Goal: Entertainment & Leisure: Consume media (video, audio)

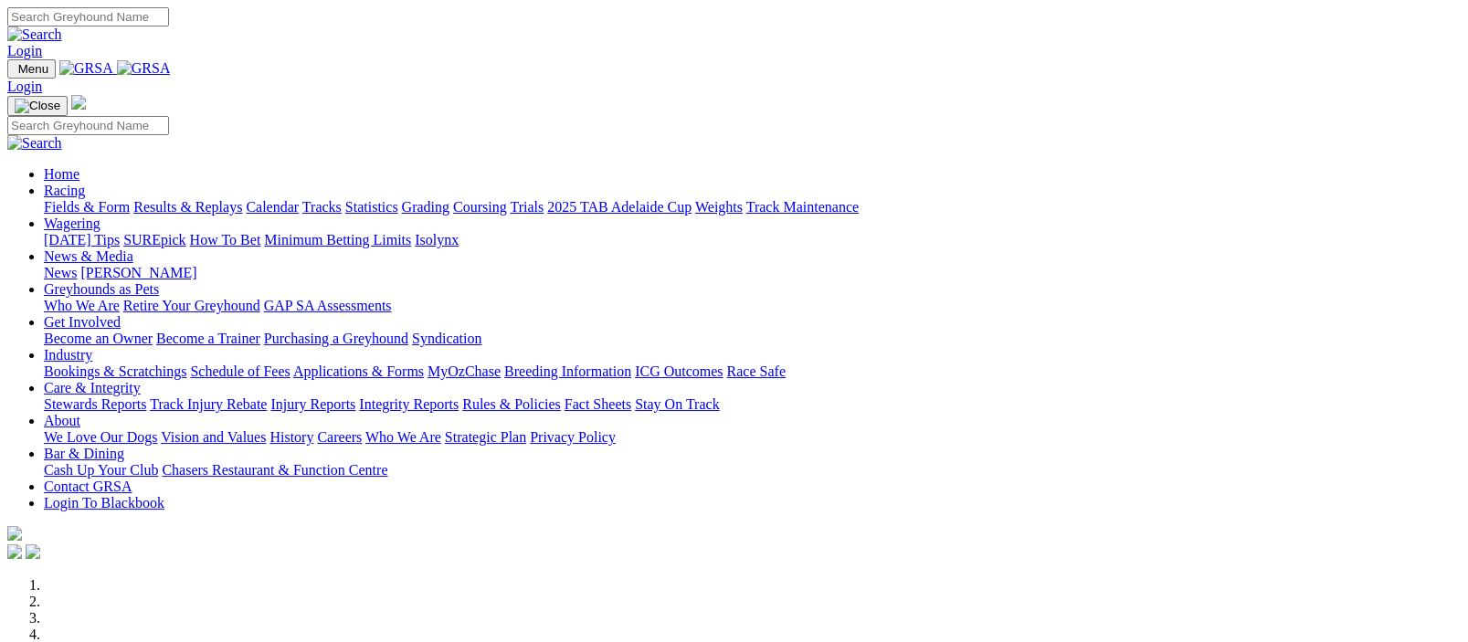
click at [85, 183] on link "Racing" at bounding box center [64, 191] width 41 height 16
click at [231, 199] on link "Results & Replays" at bounding box center [187, 207] width 109 height 16
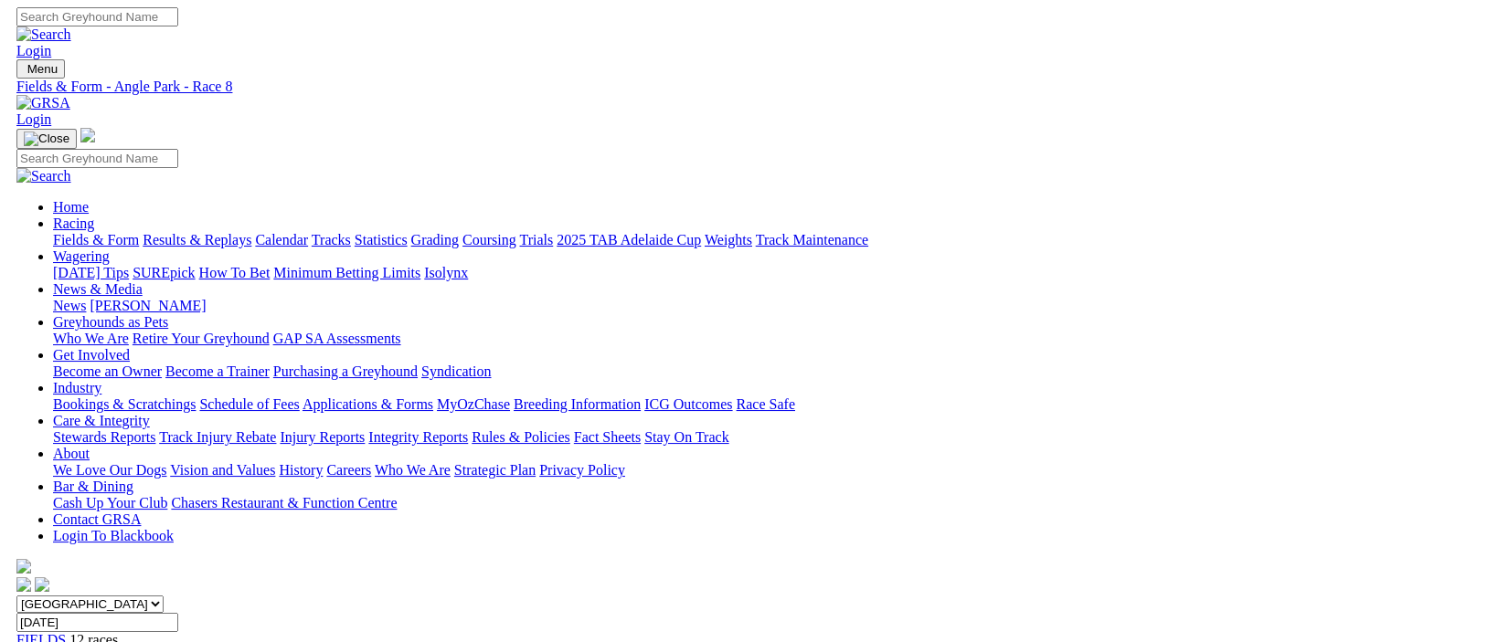
scroll to position [447, 0]
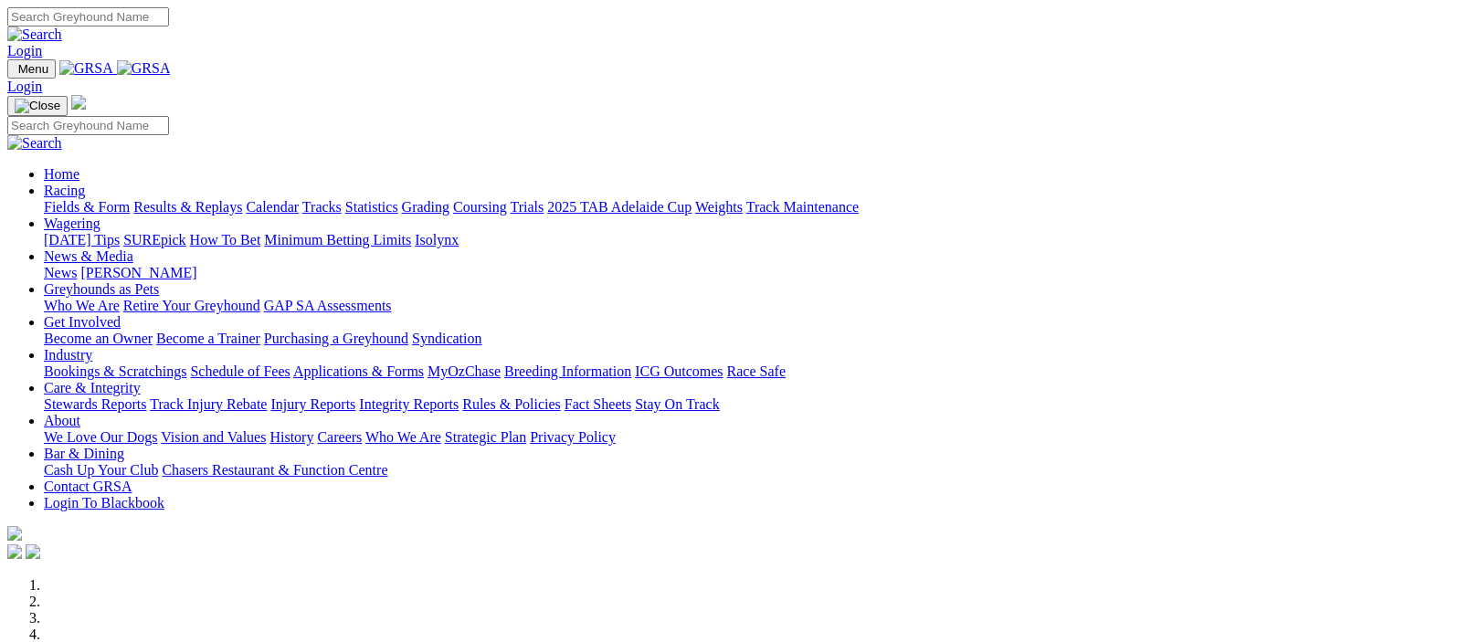
click at [85, 183] on link "Racing" at bounding box center [64, 191] width 41 height 16
click at [232, 199] on link "Results & Replays" at bounding box center [187, 207] width 109 height 16
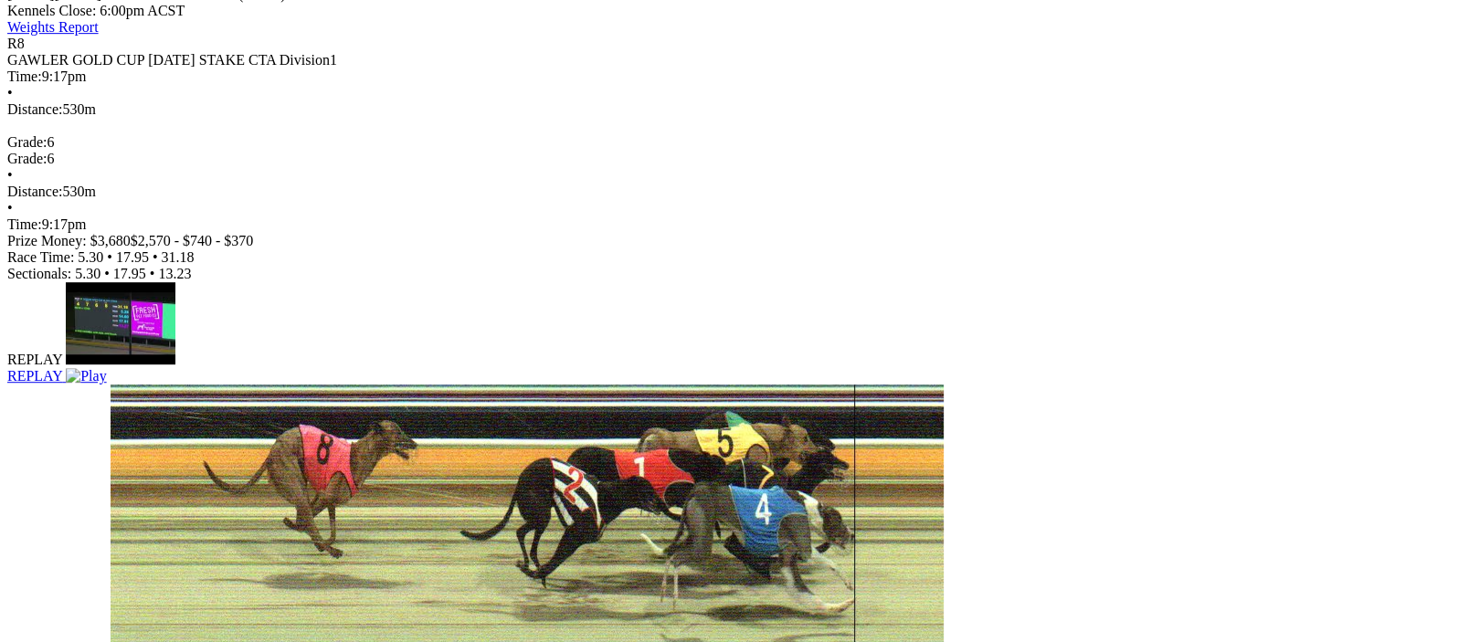
scroll to position [447, 0]
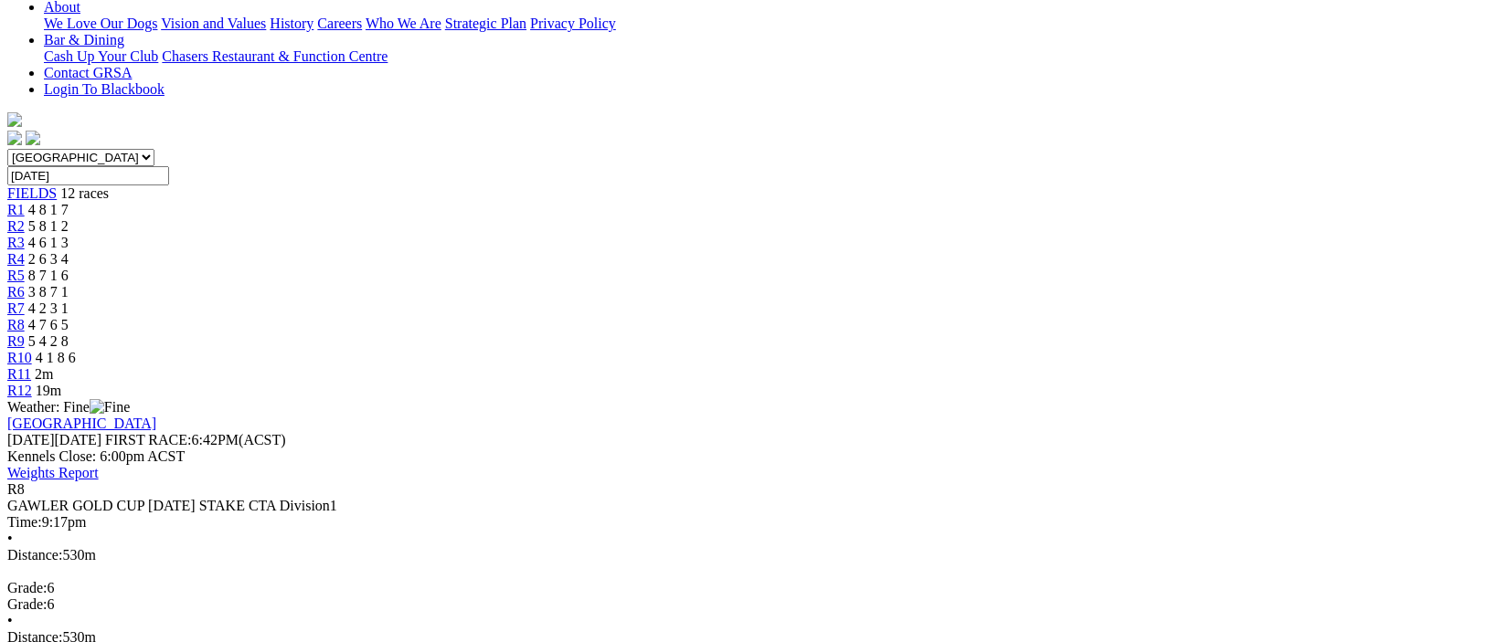
drag, startPoint x: 940, startPoint y: 58, endPoint x: 893, endPoint y: 64, distance: 47.9
